Goal: Information Seeking & Learning: Learn about a topic

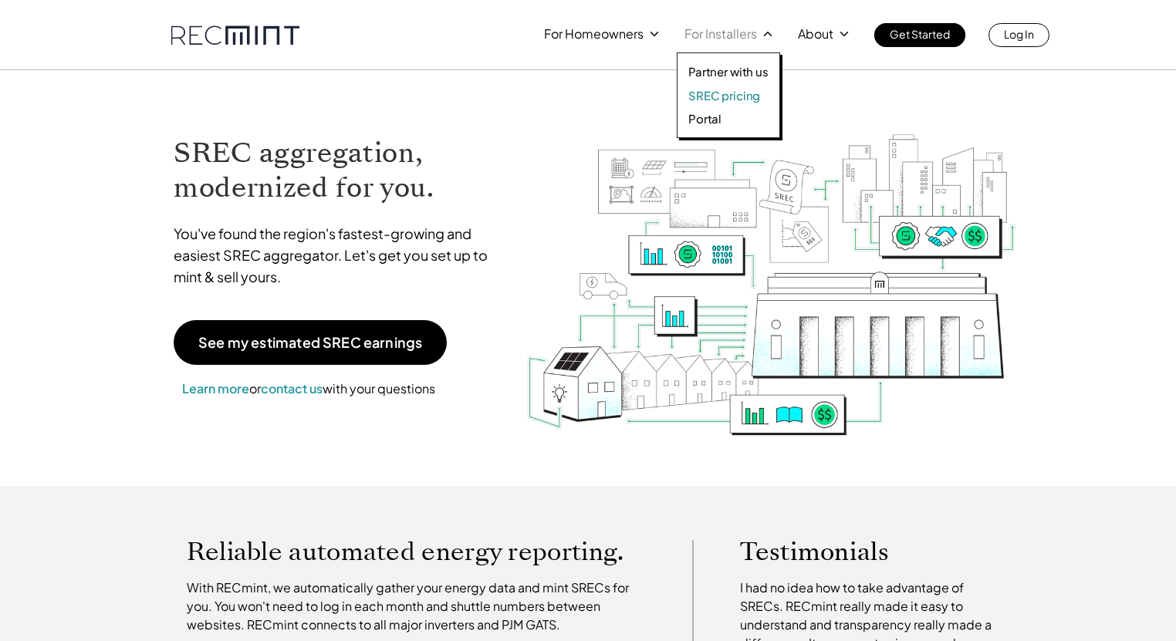
click at [717, 94] on p "SREC pricing" at bounding box center [724, 95] width 72 height 15
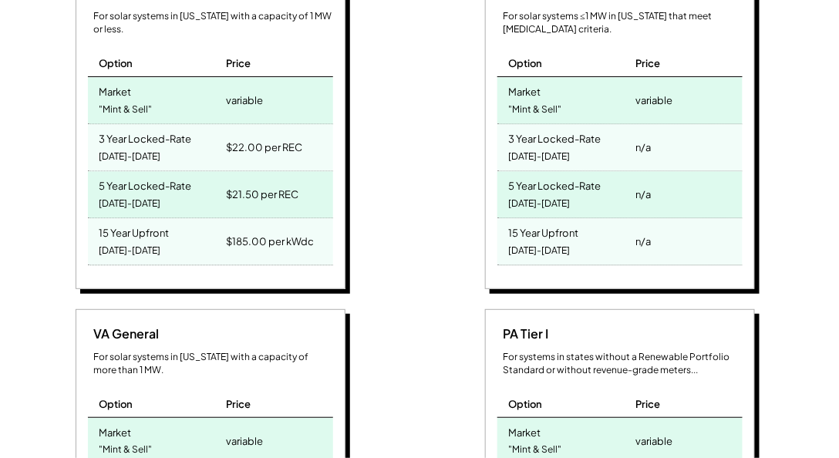
scroll to position [705, 0]
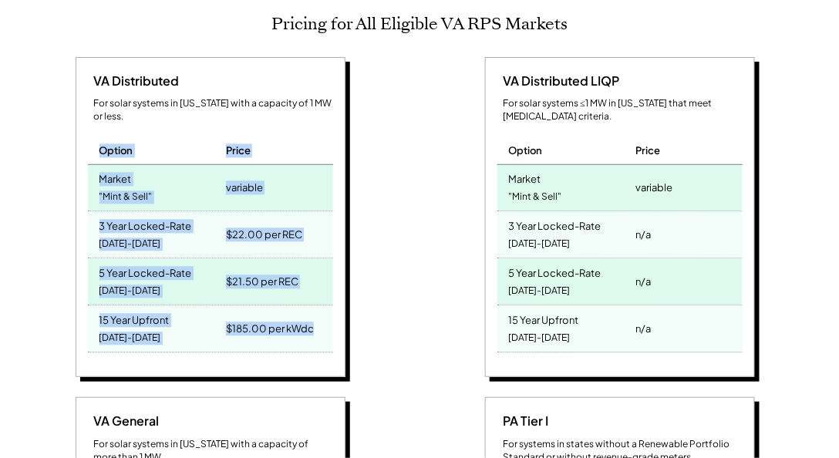
drag, startPoint x: 325, startPoint y: 316, endPoint x: 43, endPoint y: 123, distance: 341.3
click at [40, 121] on div "VA Distributed For solar systems in Virginia with a capacity of 1 MW or less. O…" at bounding box center [212, 220] width 394 height 326
click at [79, 132] on div "VA Distributed For solar systems in Virginia with a capacity of 1 MW or less. O…" at bounding box center [211, 217] width 270 height 321
drag, startPoint x: 62, startPoint y: 116, endPoint x: 335, endPoint y: 261, distance: 308.2
click at [335, 261] on div "VA Distributed For solar systems in Virginia with a capacity of 1 MW or less. O…" at bounding box center [212, 220] width 394 height 326
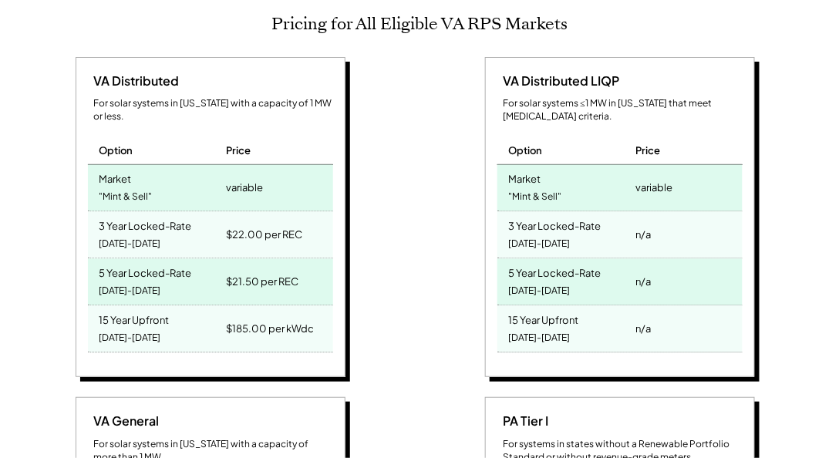
click at [316, 348] on div "VA Distributed For solar systems in Virginia with a capacity of 1 MW or less. O…" at bounding box center [211, 217] width 270 height 321
drag, startPoint x: 326, startPoint y: 302, endPoint x: -59, endPoint y: 325, distance: 386.4
click at [478, 208] on div "VA Distributed LIQP For solar systems ≤1 MW in Virginia that meet low-income cr…" at bounding box center [622, 220] width 394 height 326
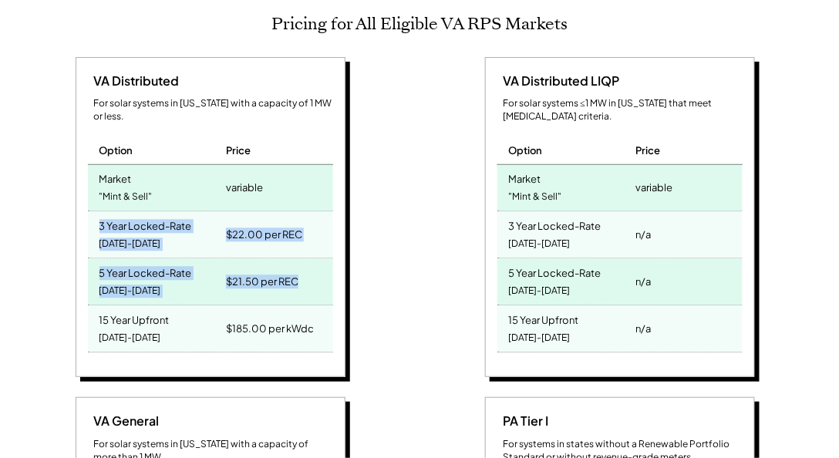
drag, startPoint x: 332, startPoint y: 262, endPoint x: 93, endPoint y: 205, distance: 245.9
click at [93, 205] on div "VA Distributed For solar systems in Virginia with a capacity of 1 MW or less. O…" at bounding box center [211, 217] width 270 height 321
click at [93, 212] on div "3 Year Locked-Rate 2025-2027" at bounding box center [155, 235] width 135 height 46
click at [312, 212] on div "$22.00 per REC" at bounding box center [277, 235] width 110 height 46
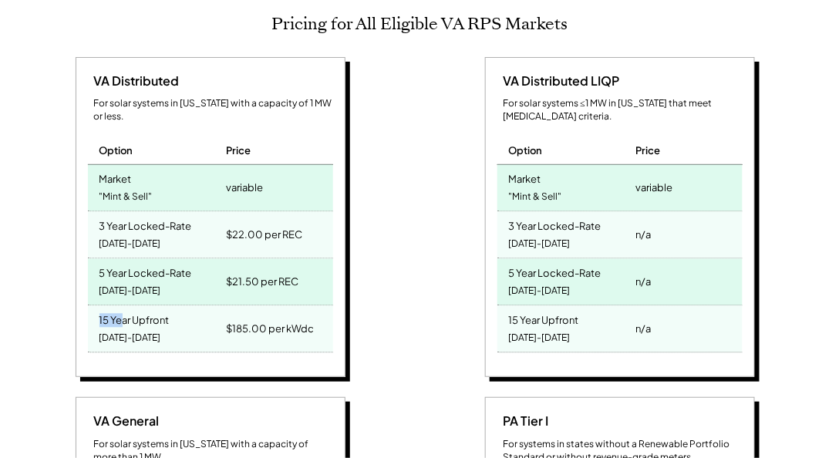
drag, startPoint x: 99, startPoint y: 294, endPoint x: 120, endPoint y: 293, distance: 21.6
click at [120, 306] on div "15 Year Upfront 2025-2039" at bounding box center [155, 329] width 135 height 46
click at [120, 310] on div "15 Year Upfront" at bounding box center [135, 319] width 70 height 18
click at [267, 272] on div "$21.50 per REC" at bounding box center [262, 283] width 73 height 22
drag, startPoint x: 302, startPoint y: 258, endPoint x: 224, endPoint y: 261, distance: 78.7
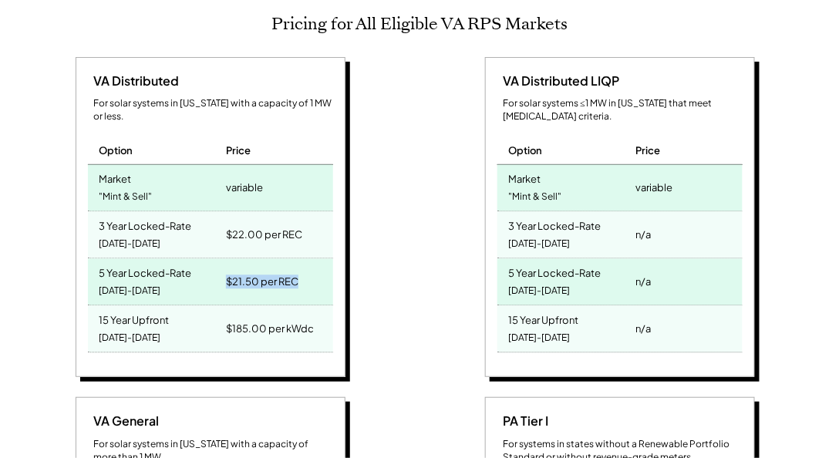
click at [224, 261] on div "$21.50 per REC" at bounding box center [277, 282] width 110 height 46
click at [224, 260] on div "$21.50 per REC" at bounding box center [277, 282] width 110 height 46
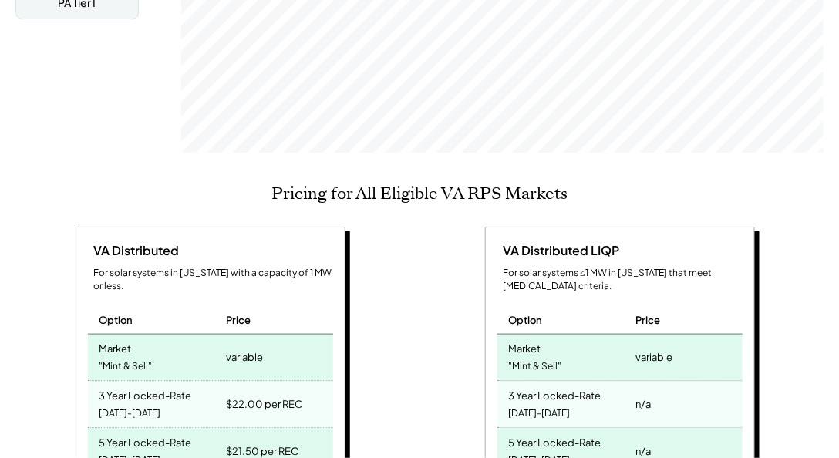
scroll to position [749, 0]
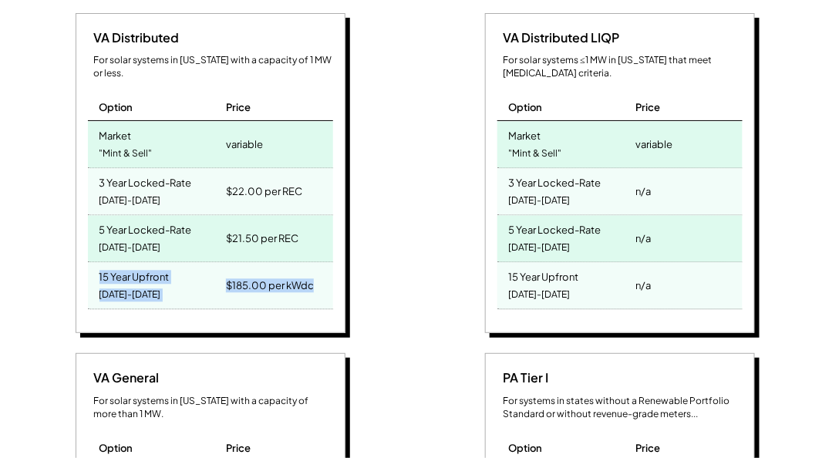
drag, startPoint x: 319, startPoint y: 261, endPoint x: 94, endPoint y: 242, distance: 226.0
click at [94, 262] on div "15 Year Upfront 2025-2039 $185.00 per kWdc" at bounding box center [210, 285] width 245 height 47
click at [94, 262] on div "15 Year Upfront 2025-2039" at bounding box center [155, 285] width 135 height 46
